Goal: Consume media (video, audio): Consume media (video, audio)

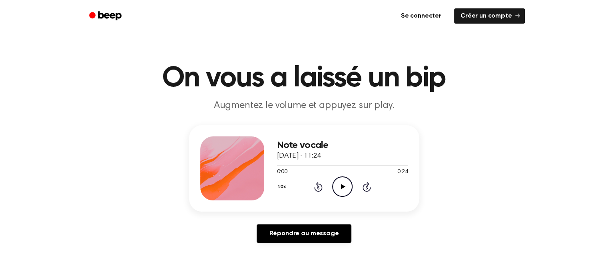
click at [328, 192] on div "1.0x Rewind 5 seconds Play Audio Skip 5 seconds" at bounding box center [342, 186] width 131 height 20
click at [339, 190] on icon "Play Audio" at bounding box center [342, 186] width 20 height 20
click at [316, 188] on icon "Rewind 5 seconds" at bounding box center [318, 186] width 9 height 10
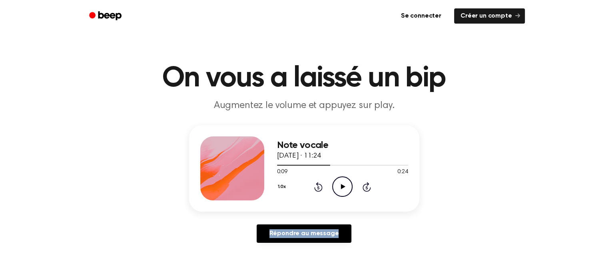
click at [316, 188] on icon "Rewind 5 seconds" at bounding box center [318, 186] width 9 height 10
